Goal: Task Accomplishment & Management: Use online tool/utility

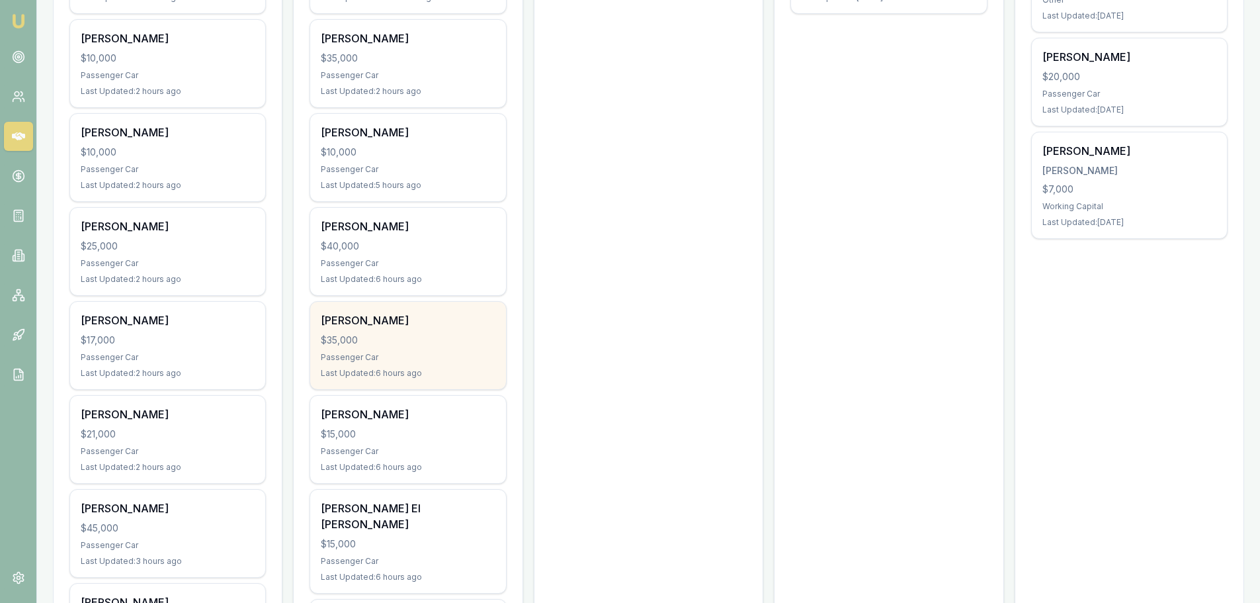
scroll to position [132, 0]
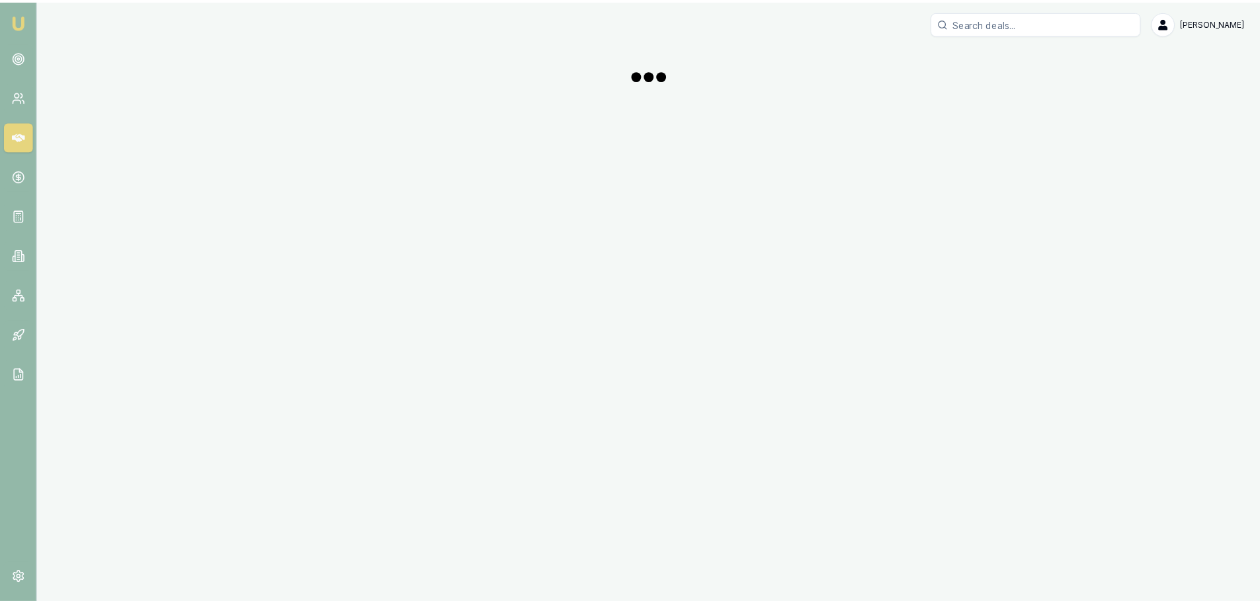
scroll to position [132, 0]
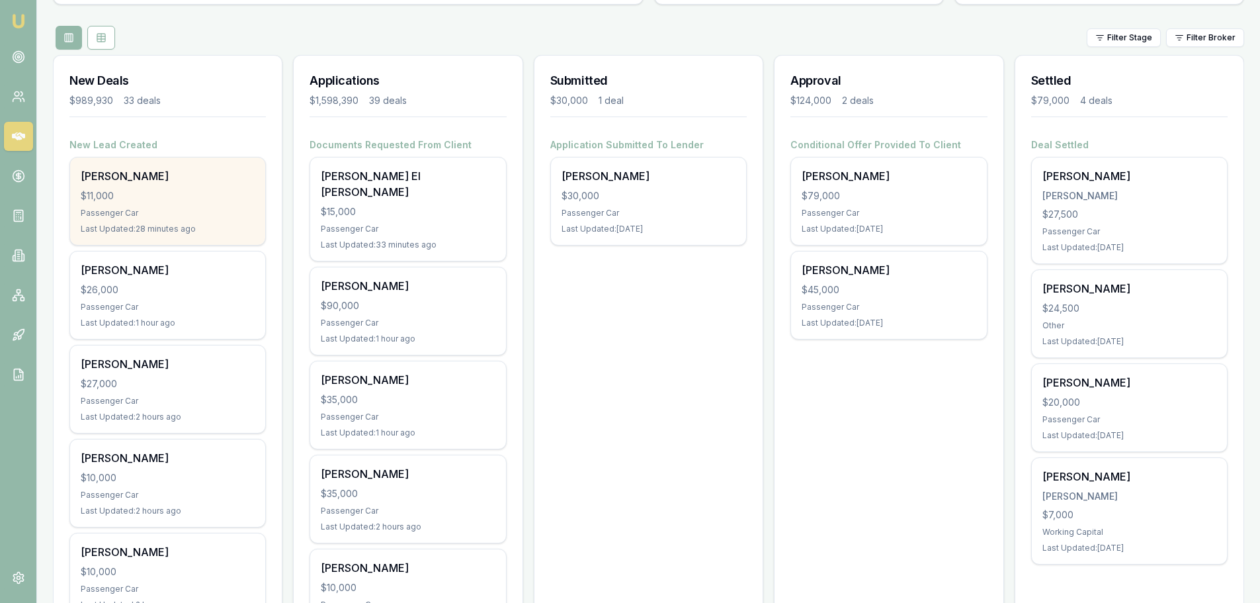
click at [183, 197] on div "$11,000" at bounding box center [168, 195] width 174 height 13
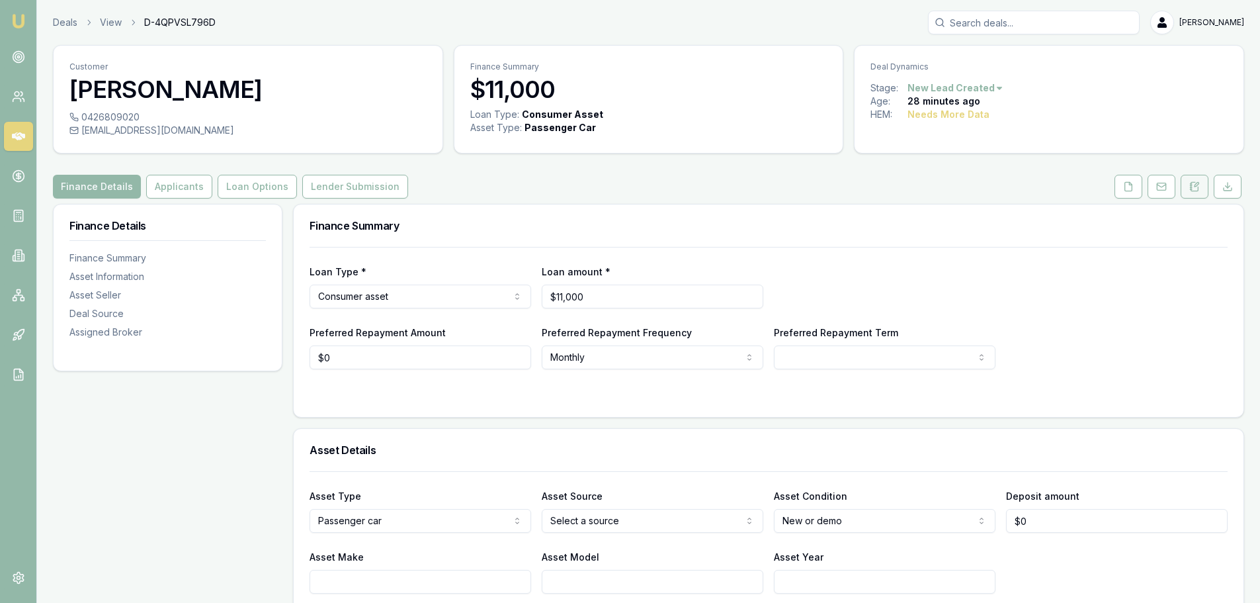
click at [1195, 184] on icon at bounding box center [1194, 186] width 11 height 11
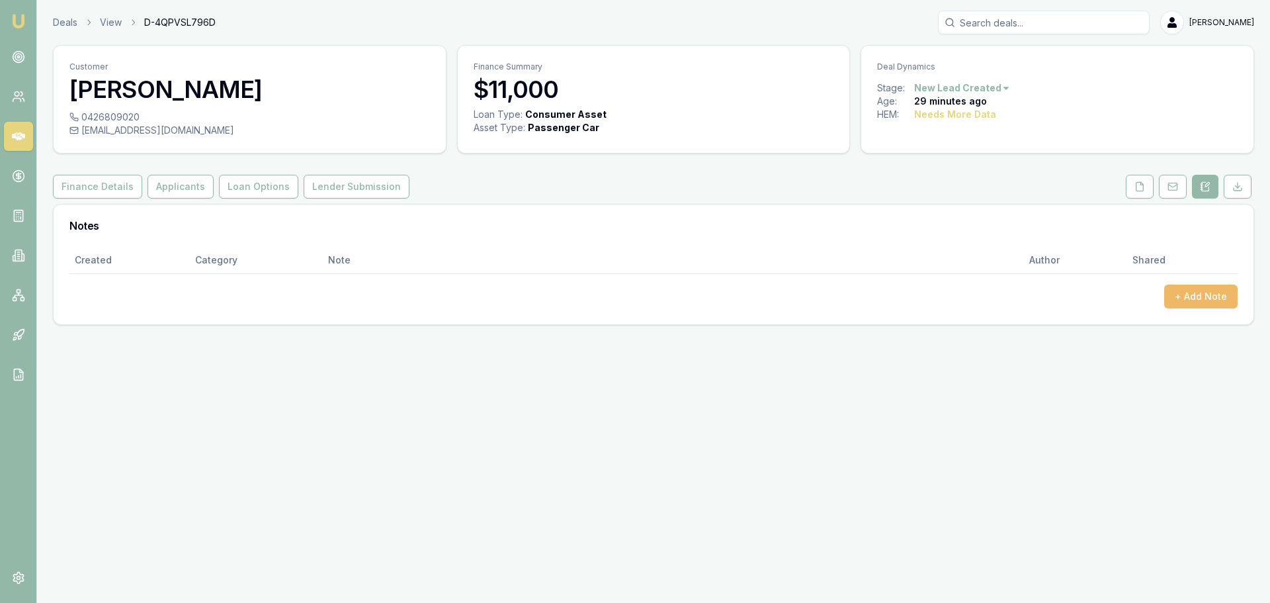
click at [1200, 298] on button "+ Add Note" at bounding box center [1200, 296] width 73 height 24
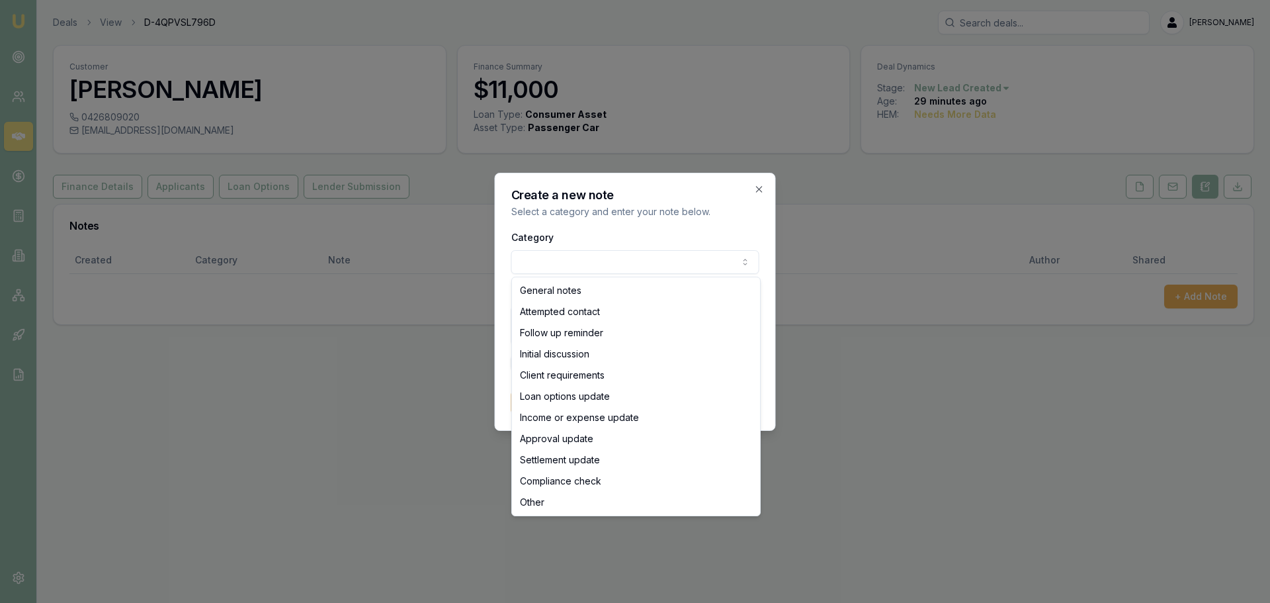
click at [574, 257] on body "Emu Broker Deals View D-4QPVSL796D [PERSON_NAME] Toggle Menu Customer [PERSON_N…" at bounding box center [635, 301] width 1270 height 603
select select "ATTEMPTED_CONTACT"
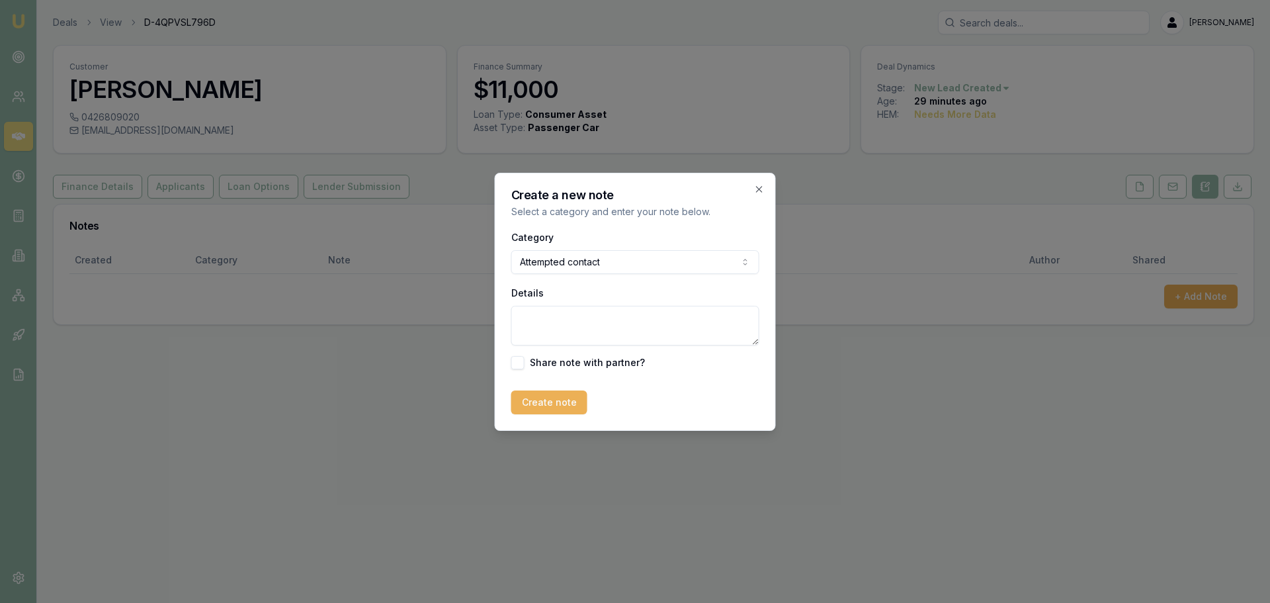
click at [568, 318] on textarea "Details" at bounding box center [635, 326] width 248 height 40
type textarea "sent intro text"
click at [562, 410] on button "Create note" at bounding box center [549, 402] width 76 height 24
